Goal: Information Seeking & Learning: Find specific fact

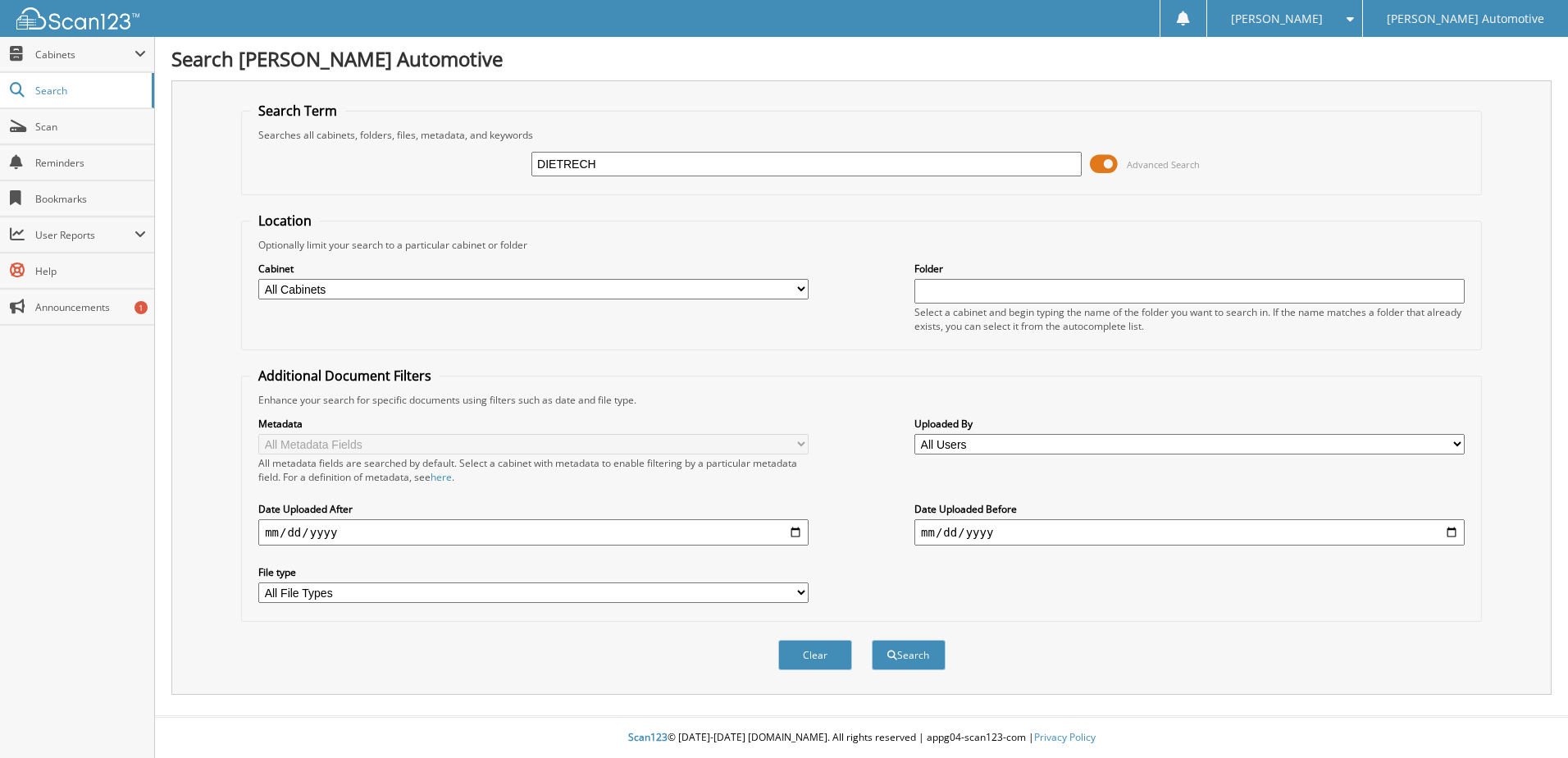
type input "DIETRECH"
click at [872, 640] on button "Search" at bounding box center [908, 654] width 74 height 30
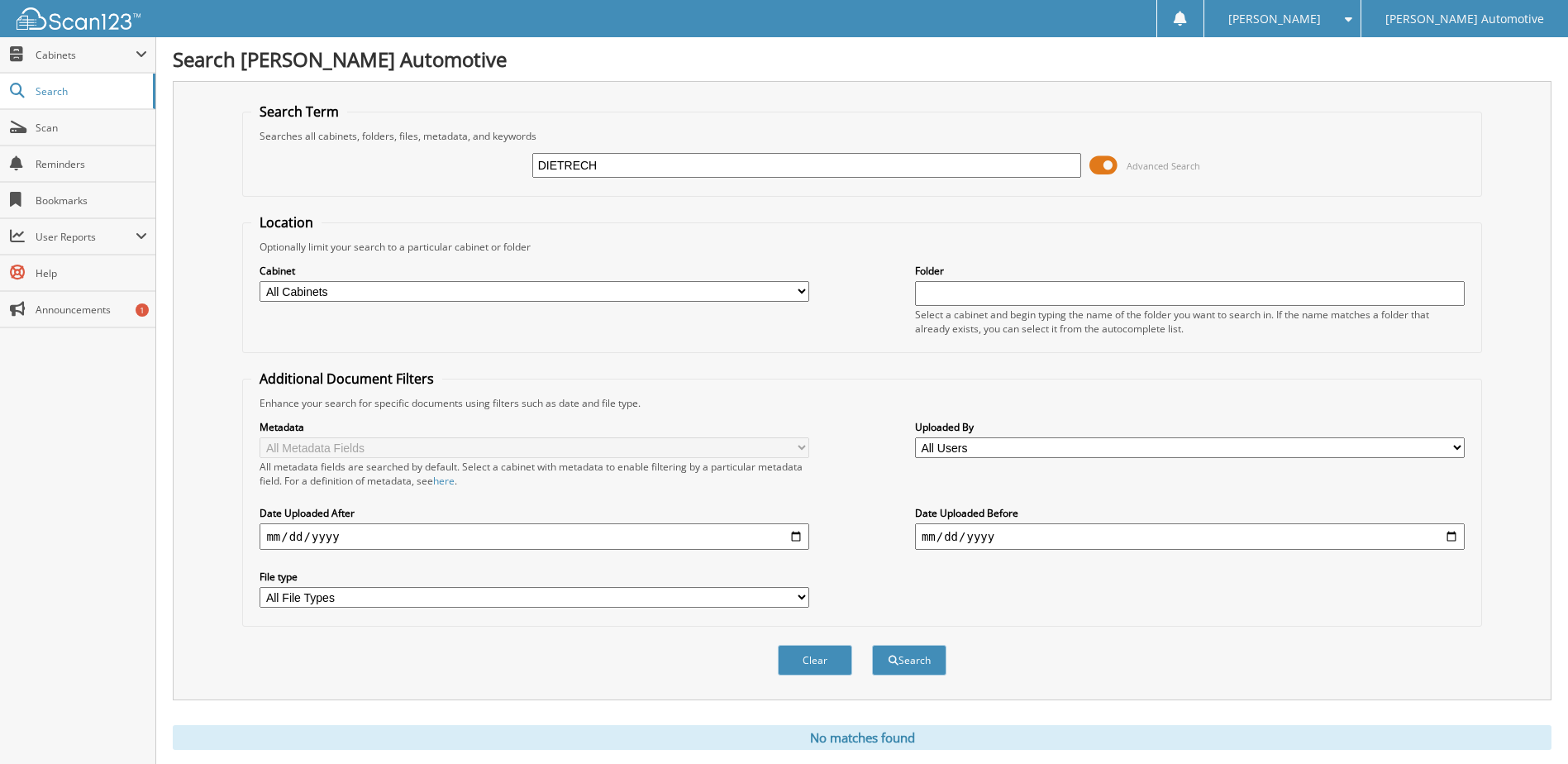
scroll to position [45, 0]
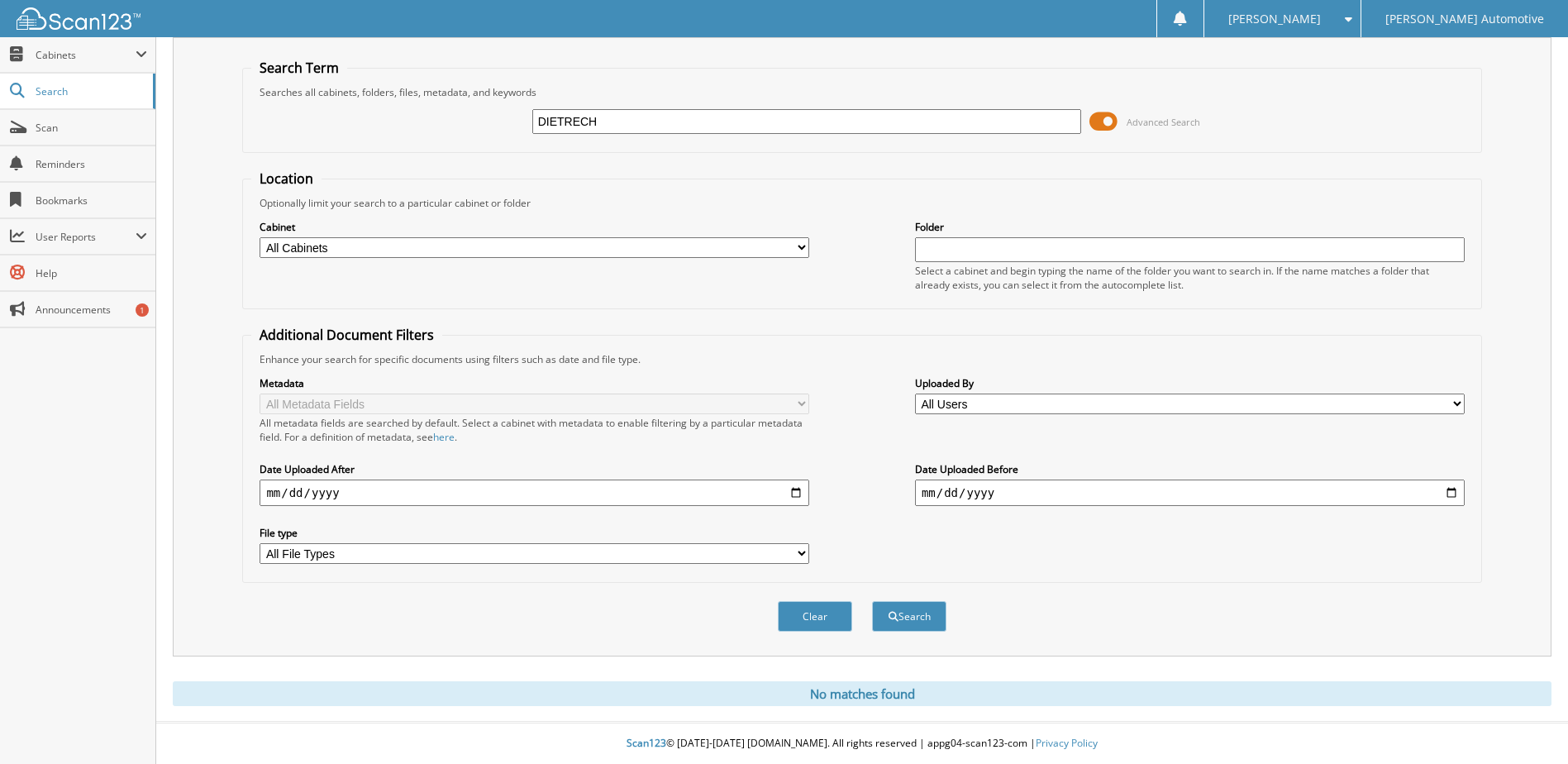
drag, startPoint x: 605, startPoint y: 115, endPoint x: 518, endPoint y: 127, distance: 87.8
click at [518, 127] on div "DIETRECH Advanced Search" at bounding box center [862, 121] width 1221 height 45
type input "DICTRICH"
click at [872, 601] on button "Search" at bounding box center [909, 616] width 75 height 31
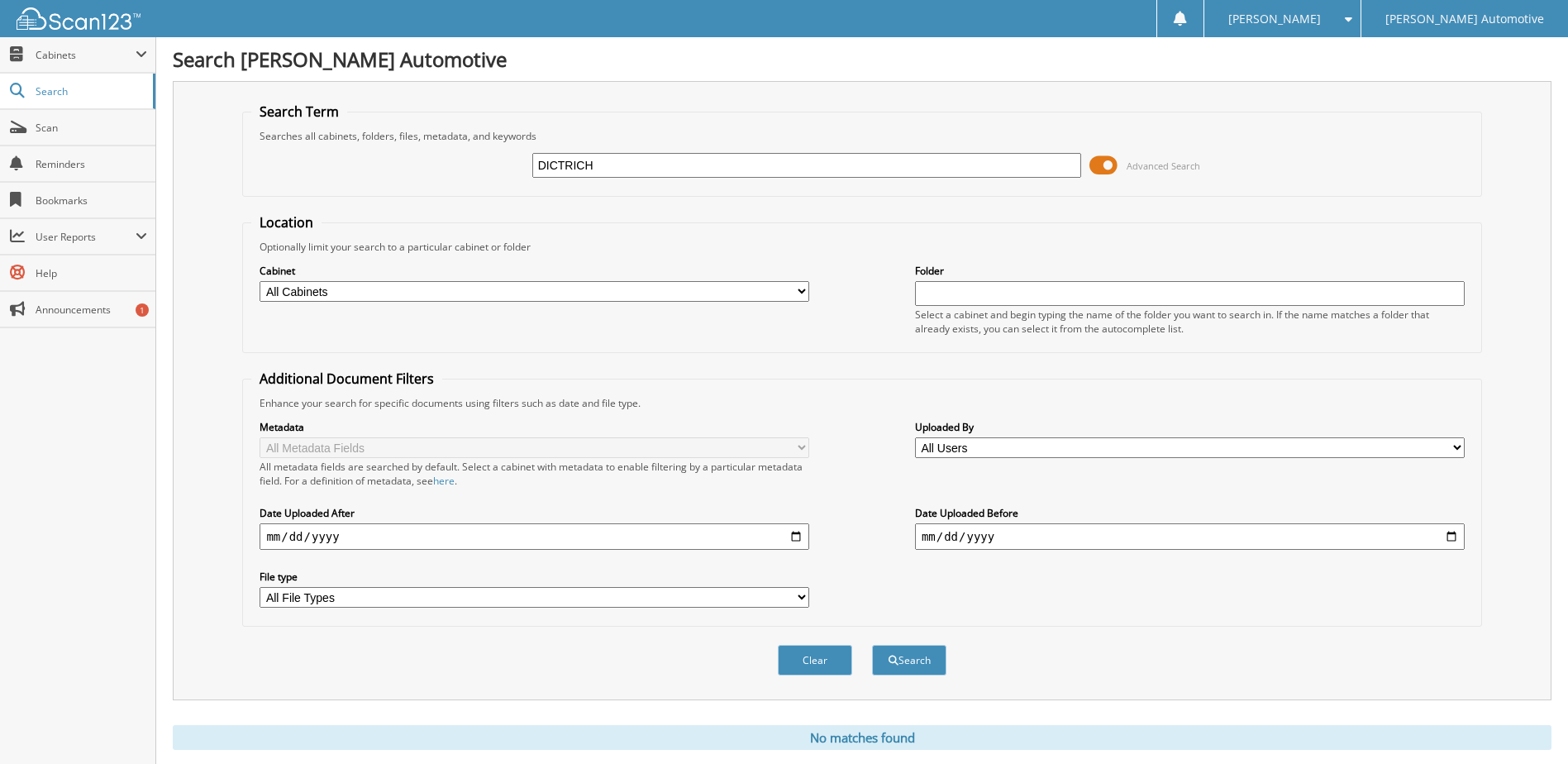
drag, startPoint x: 605, startPoint y: 165, endPoint x: 509, endPoint y: 179, distance: 97.0
click at [509, 179] on div "DICTRICH Advanced Search" at bounding box center [862, 165] width 1221 height 45
type input "[PERSON_NAME]"
click at [872, 645] on button "Search" at bounding box center [909, 659] width 75 height 31
click at [596, 164] on input "[PERSON_NAME]" at bounding box center [807, 165] width 550 height 25
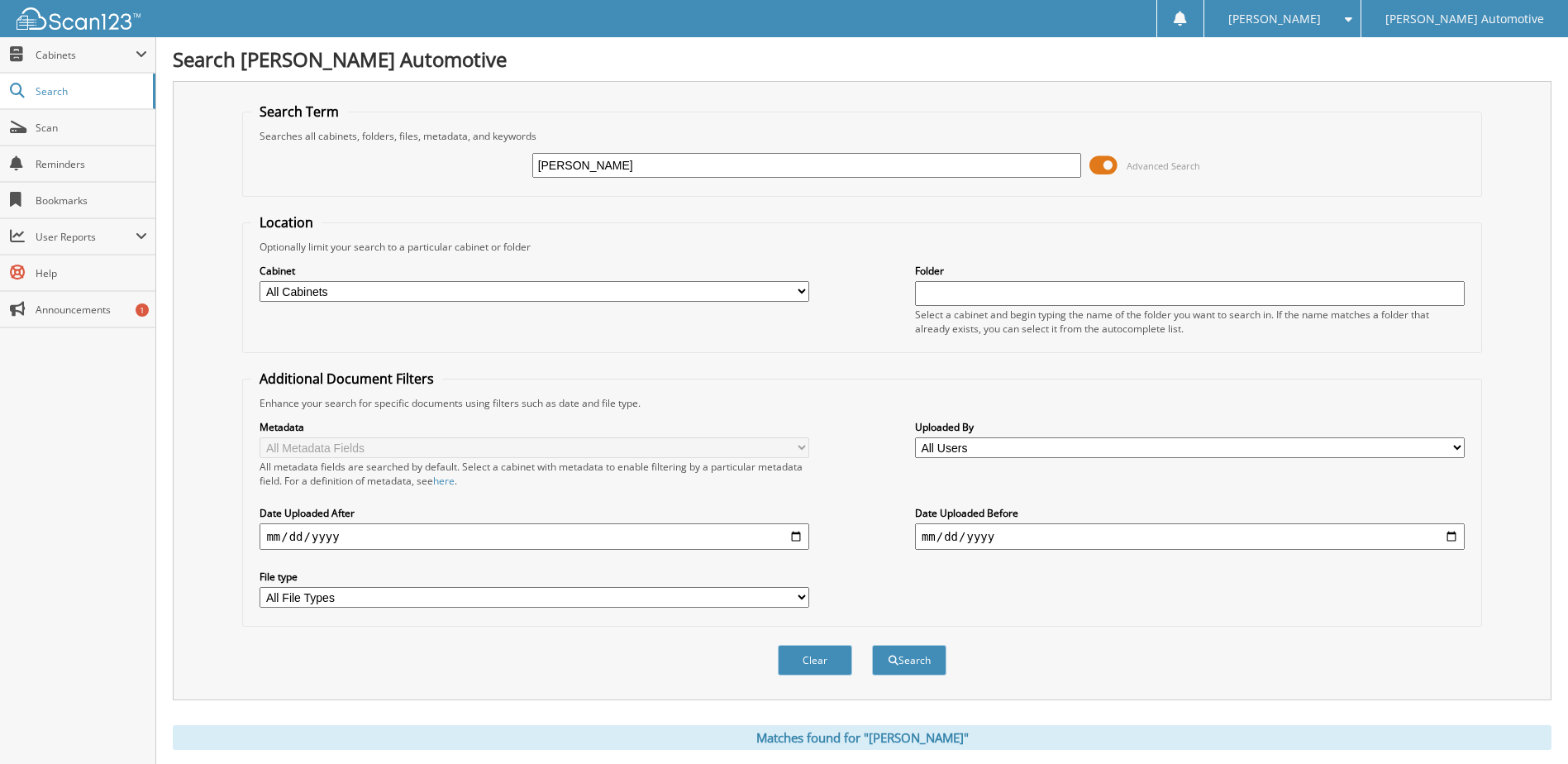
type input "[PERSON_NAME]"
click at [872, 645] on button "Search" at bounding box center [909, 659] width 75 height 31
type input "[PERSON_NAME] [PERSON_NAME]"
click at [872, 645] on button "Search" at bounding box center [909, 659] width 75 height 31
drag, startPoint x: 701, startPoint y: 168, endPoint x: 484, endPoint y: 188, distance: 217.9
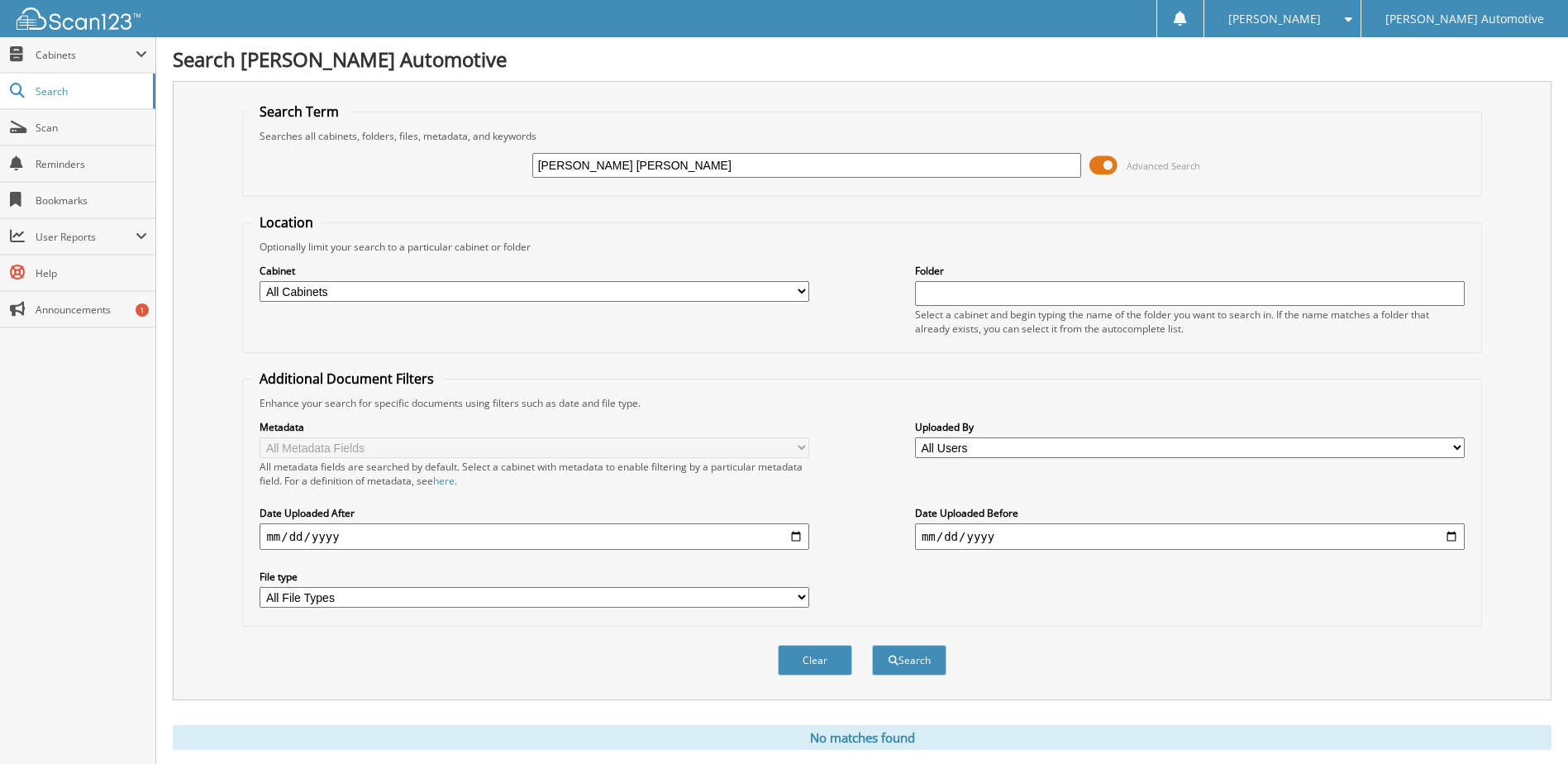
click at [484, 188] on fieldset "Search Term Searches all cabinets, folders, files, metadata, and keywords DIETR…" at bounding box center [862, 149] width 1239 height 94
